Goal: Navigation & Orientation: Find specific page/section

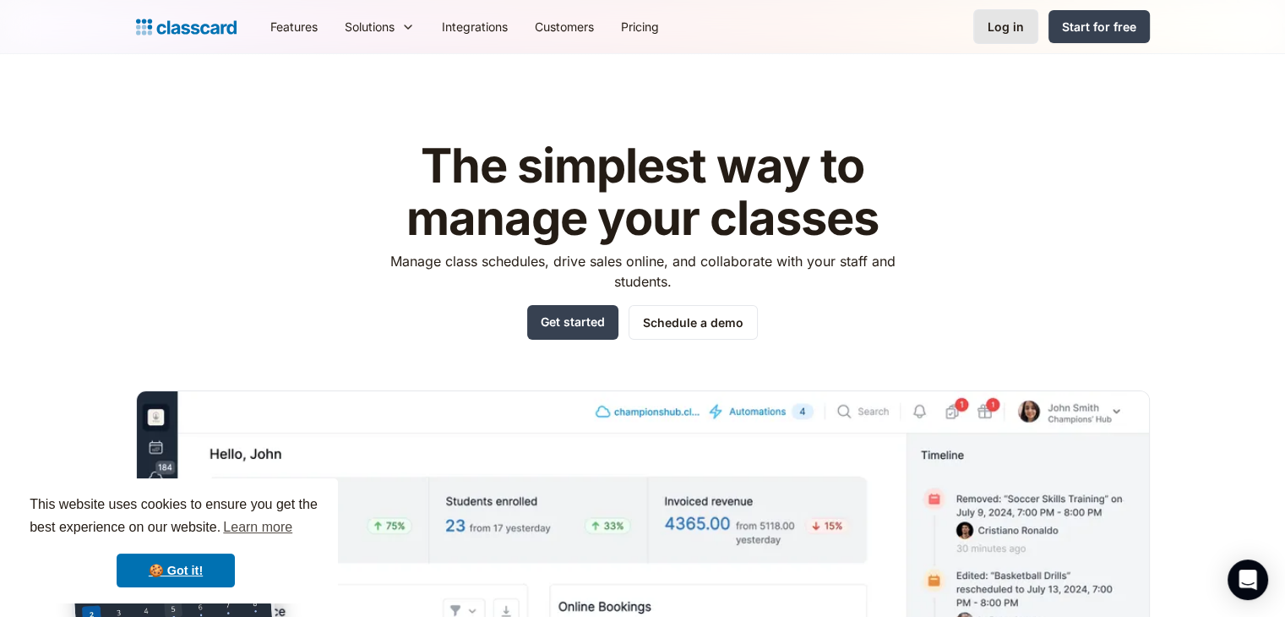
click at [1033, 25] on link "Log in" at bounding box center [1005, 26] width 65 height 35
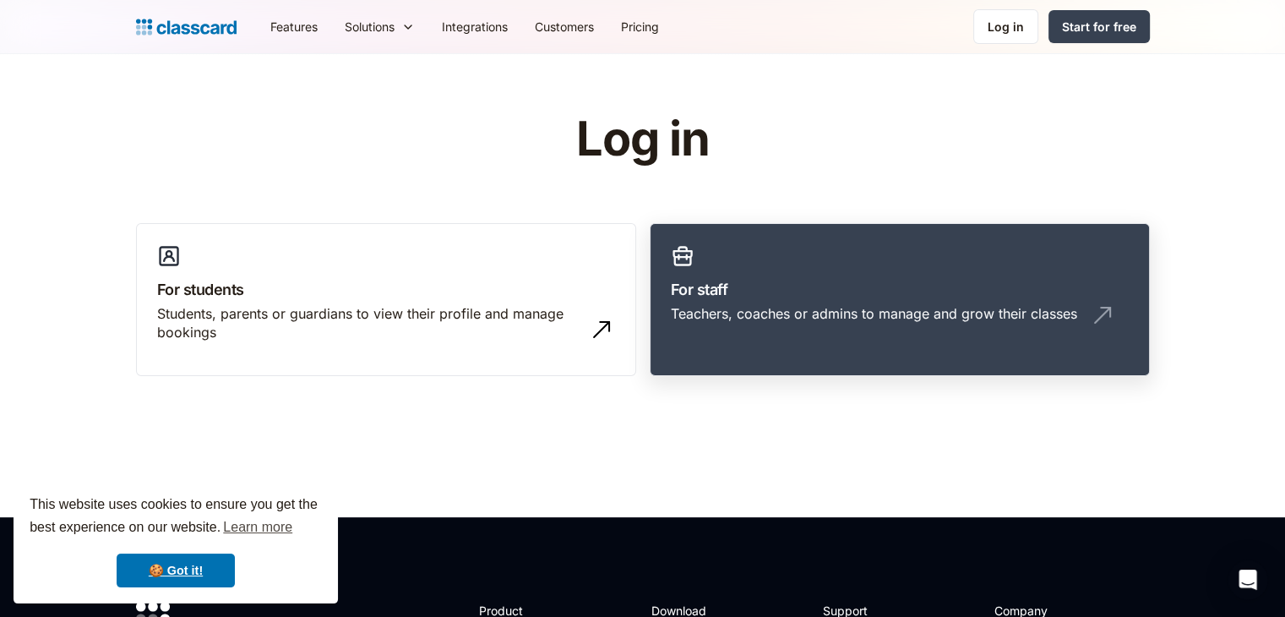
click at [742, 280] on h3 "For staff" at bounding box center [900, 289] width 458 height 23
